Goal: Entertainment & Leisure: Consume media (video, audio)

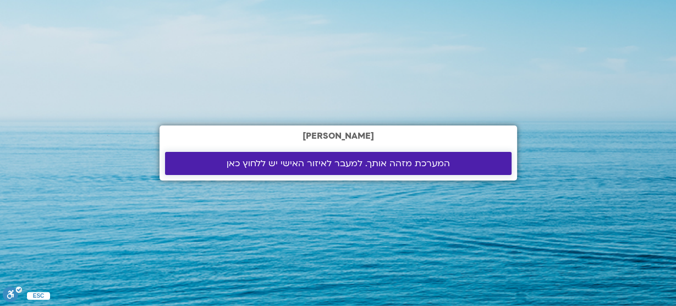
click at [331, 165] on span "המערכת מזהה אותך. למעבר לאיזור האישי יש ללחוץ כאן" at bounding box center [338, 163] width 223 height 10
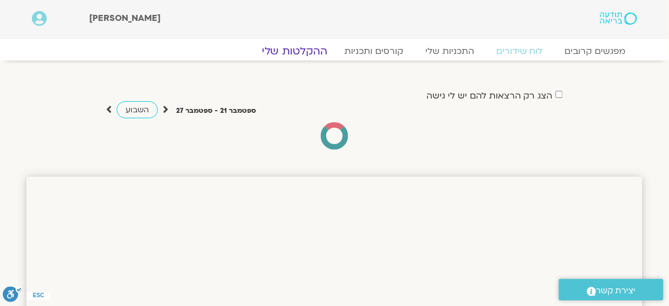
click at [315, 47] on link "ההקלטות שלי" at bounding box center [295, 51] width 92 height 13
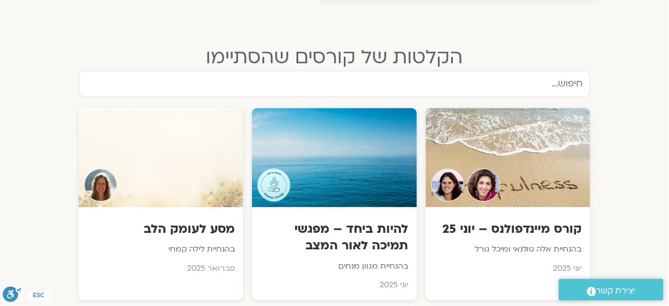
scroll to position [616, 0]
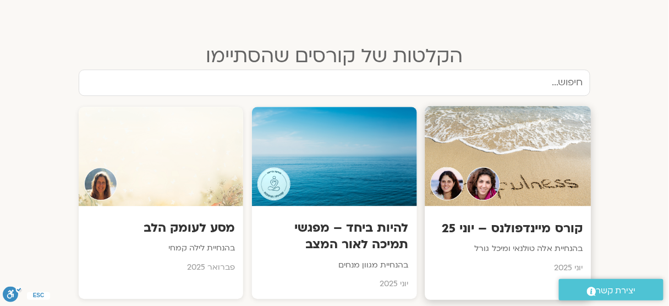
click at [521, 226] on h3 "קורס מיינדפולנס – יוני 25" at bounding box center [508, 228] width 150 height 17
click at [522, 225] on h3 "קורס מיינדפולנס – יוני 25" at bounding box center [508, 228] width 150 height 17
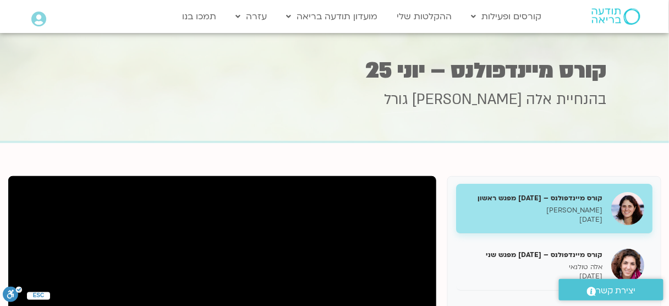
click at [532, 198] on h5 "קורס מיינדפולנס – [DATE] מפגש ראשון" at bounding box center [533, 198] width 139 height 10
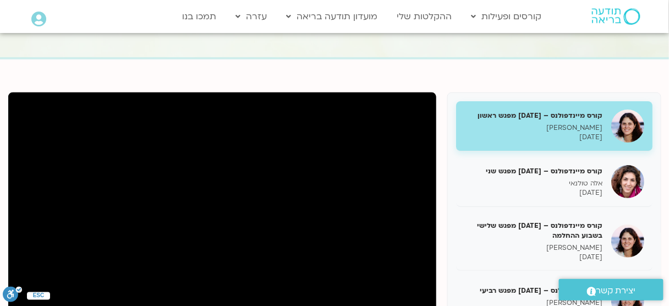
scroll to position [132, 0]
